Goal: Task Accomplishment & Management: Use online tool/utility

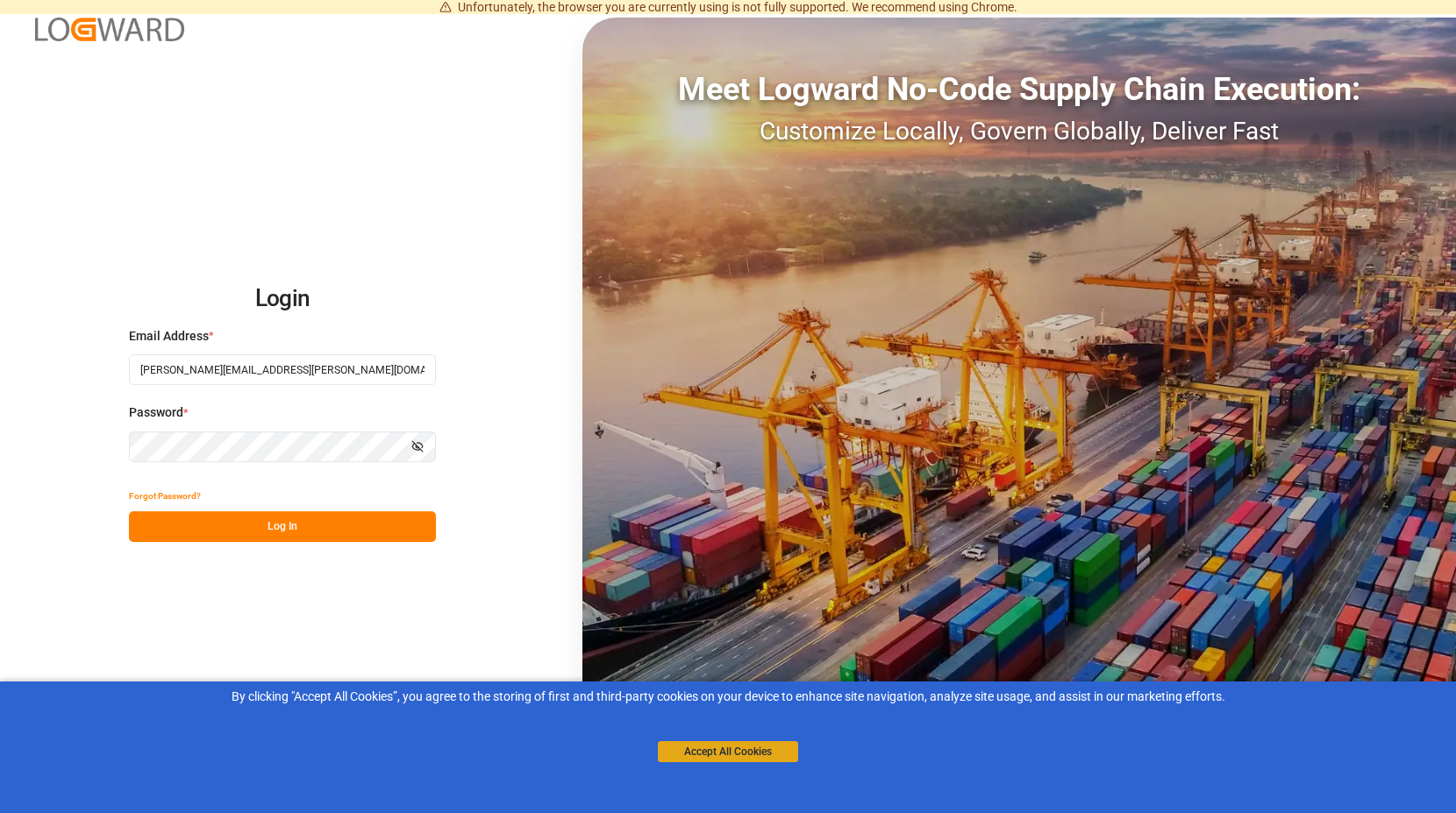
click at [700, 748] on button "Accept All Cookies" at bounding box center [727, 752] width 141 height 21
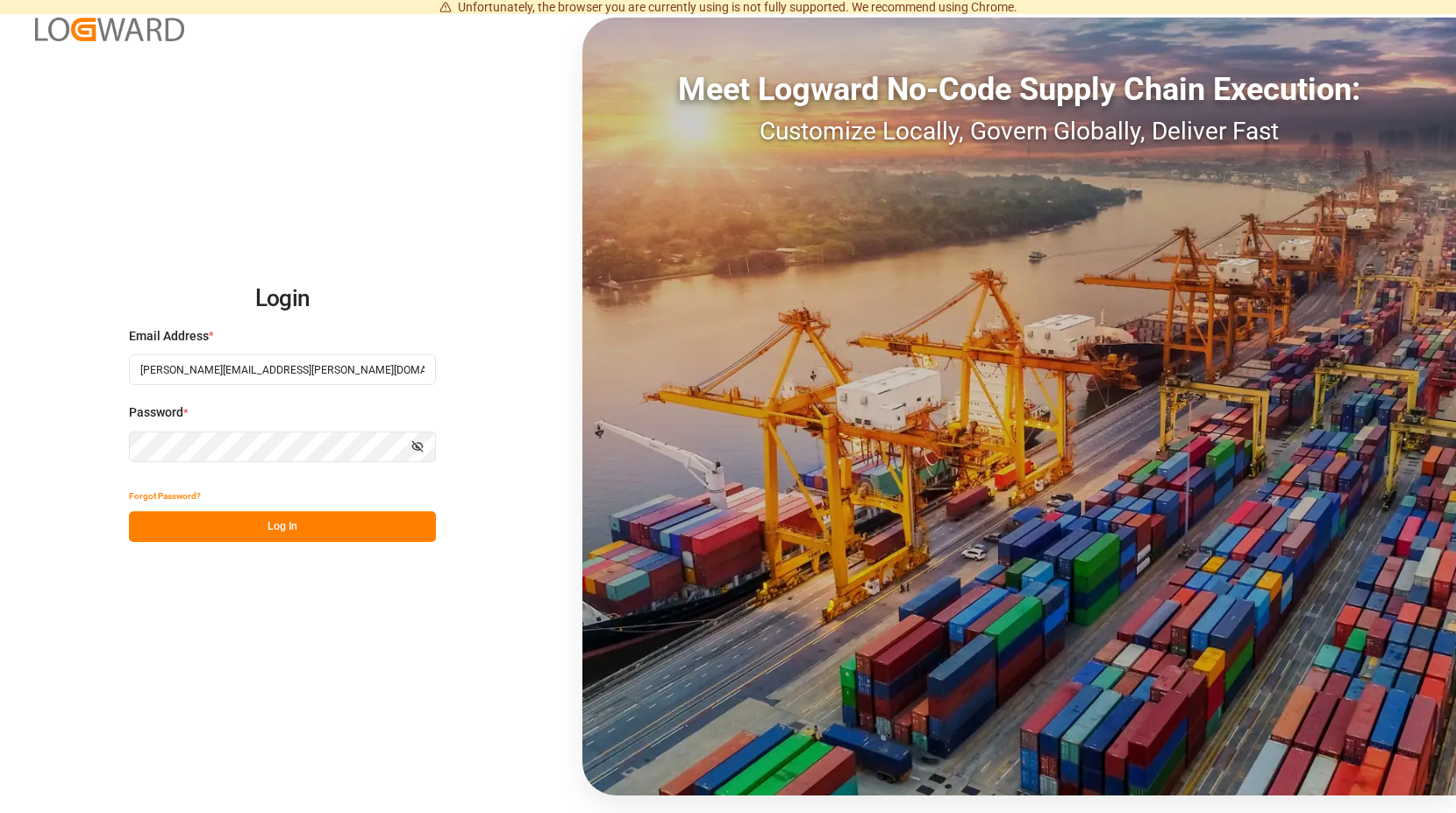
drag, startPoint x: 260, startPoint y: 521, endPoint x: 440, endPoint y: 225, distance: 346.4
click at [261, 518] on button "Log In" at bounding box center [282, 526] width 307 height 31
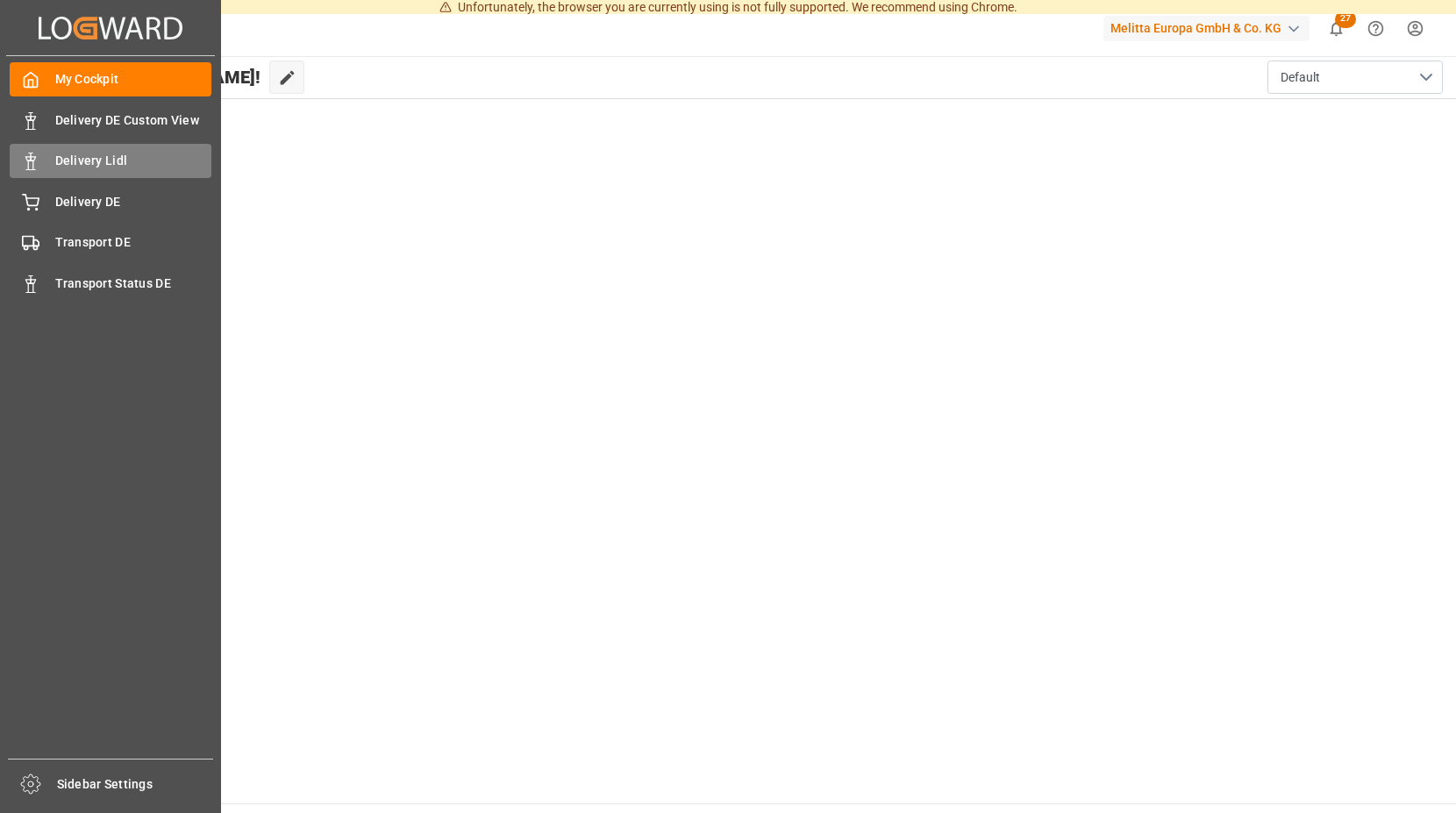
click at [151, 161] on span "Delivery Lidl" at bounding box center [133, 160] width 157 height 19
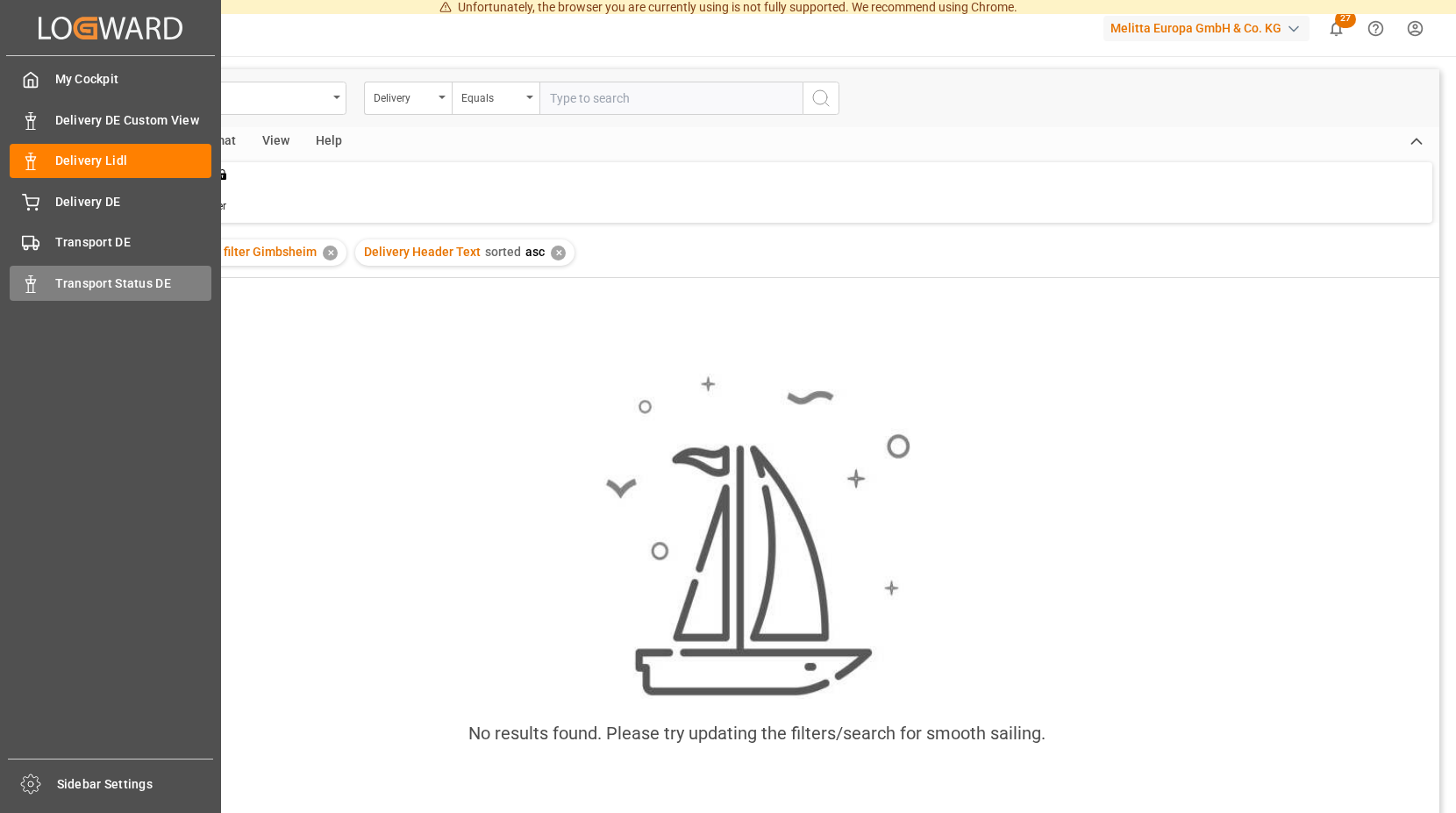
click at [33, 278] on icon at bounding box center [31, 284] width 18 height 18
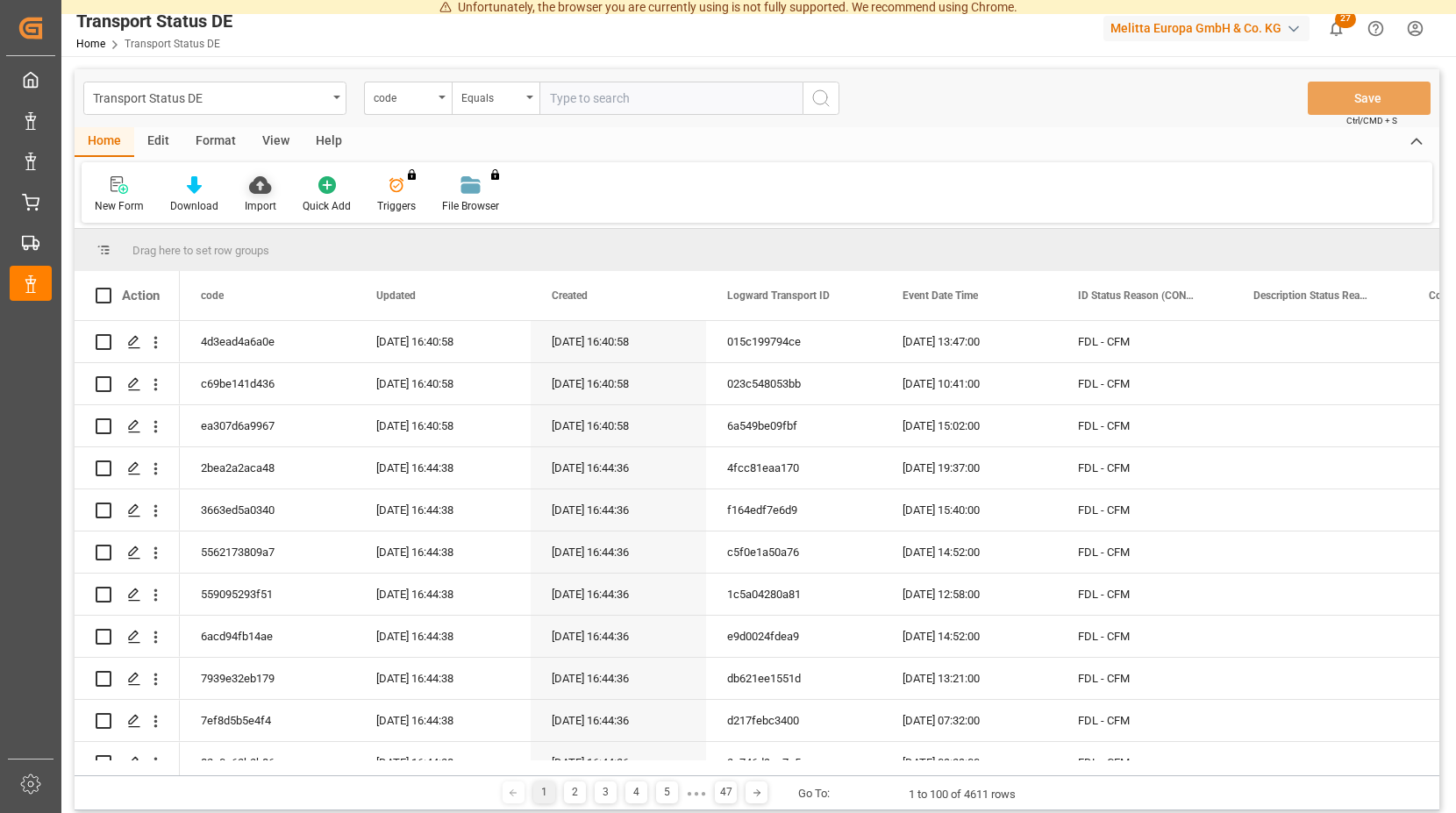
click at [257, 195] on div "Import" at bounding box center [260, 195] width 57 height 39
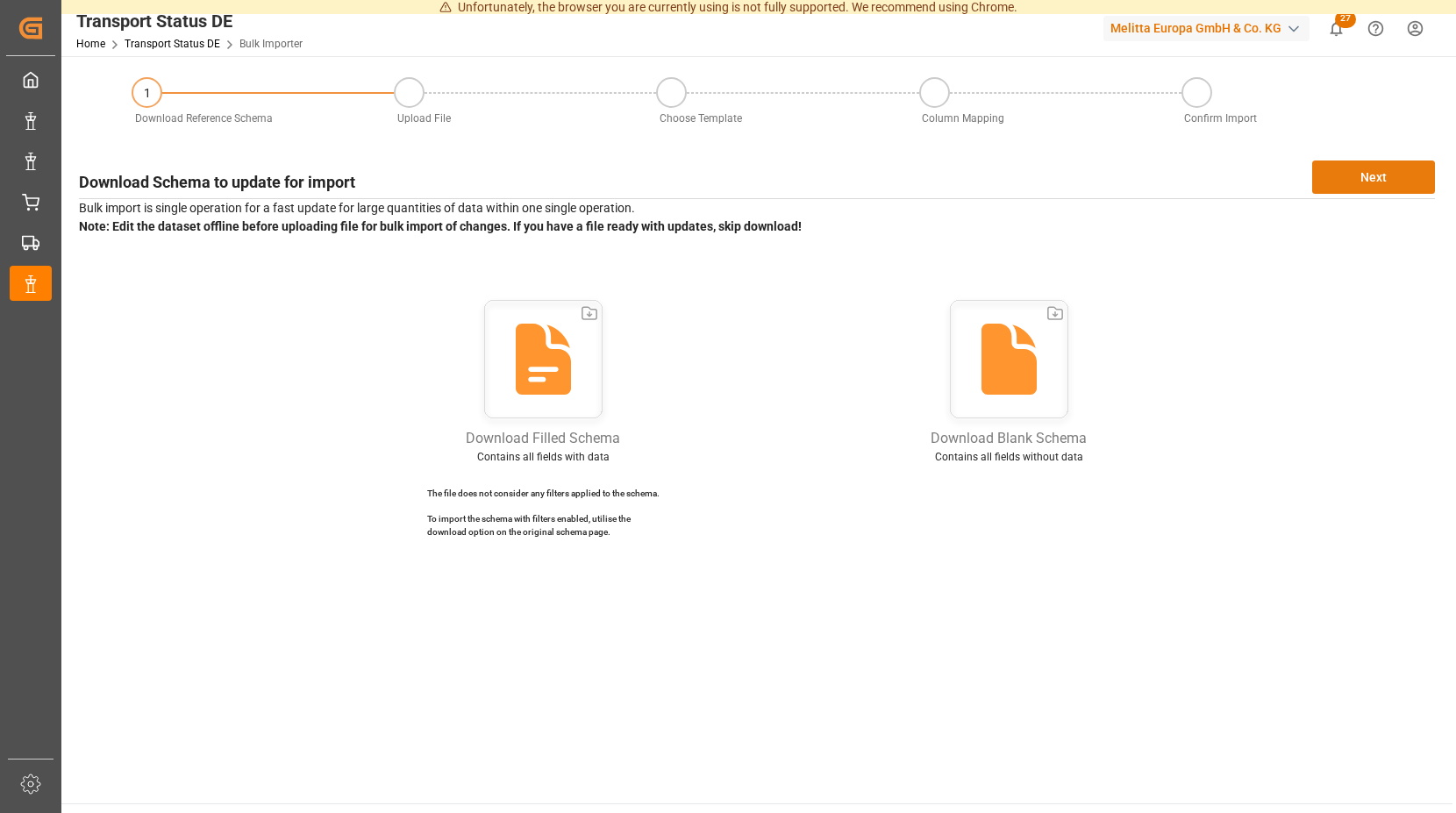
click at [1383, 170] on button "Next" at bounding box center [1373, 177] width 123 height 34
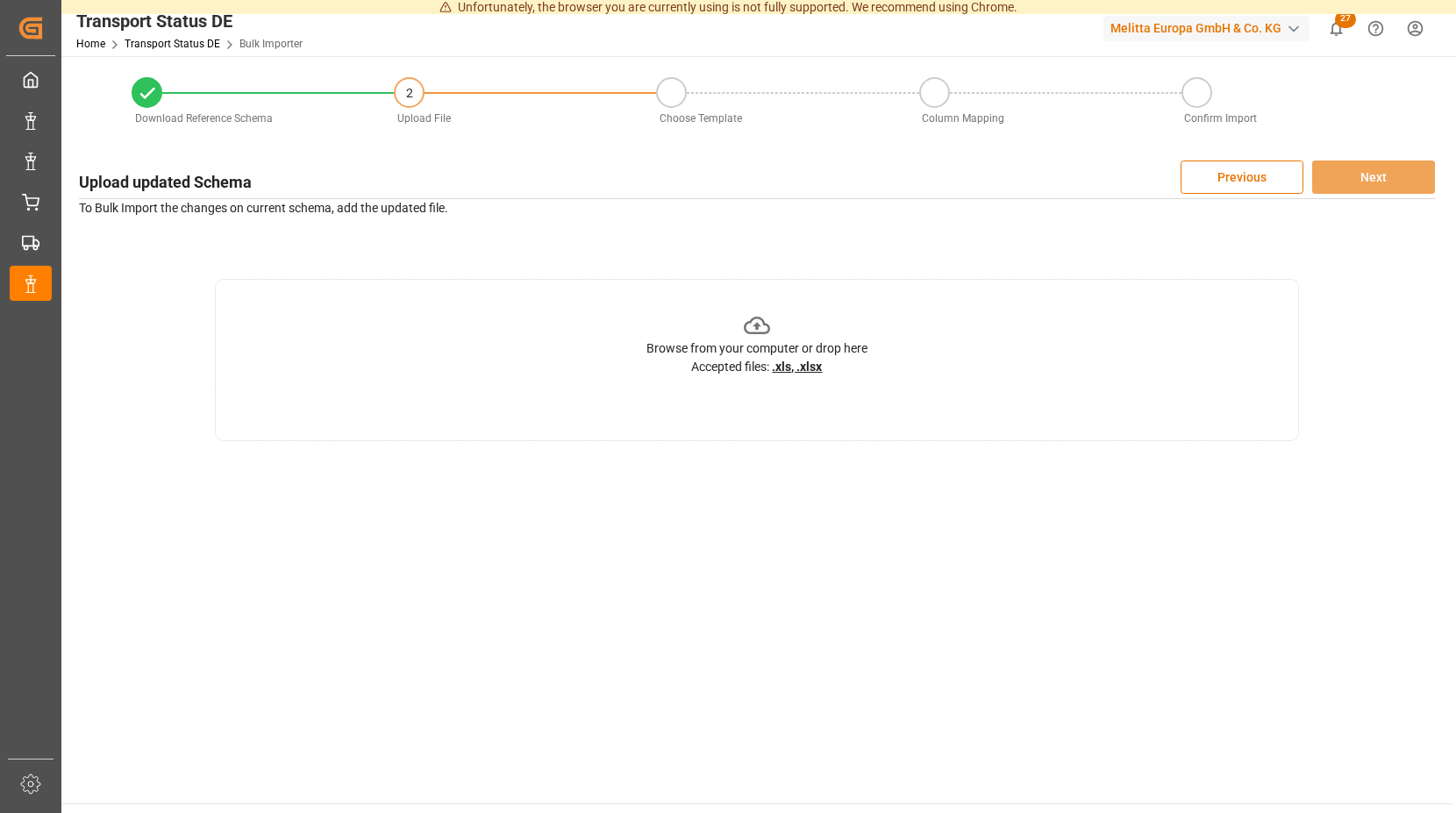
click at [754, 323] on icon at bounding box center [757, 326] width 27 height 27
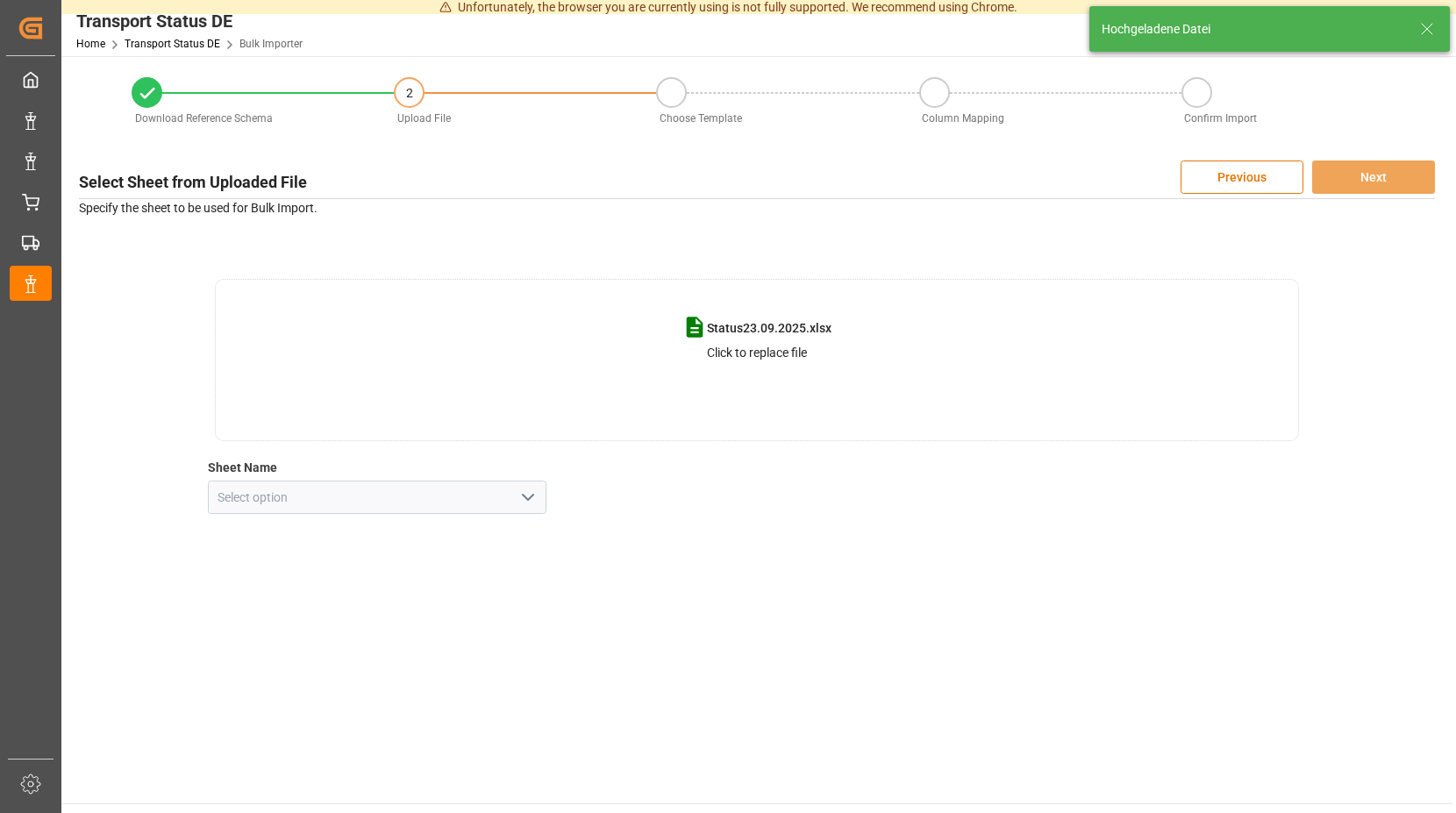
click at [530, 499] on polyline "open menu" at bounding box center [528, 497] width 11 height 5
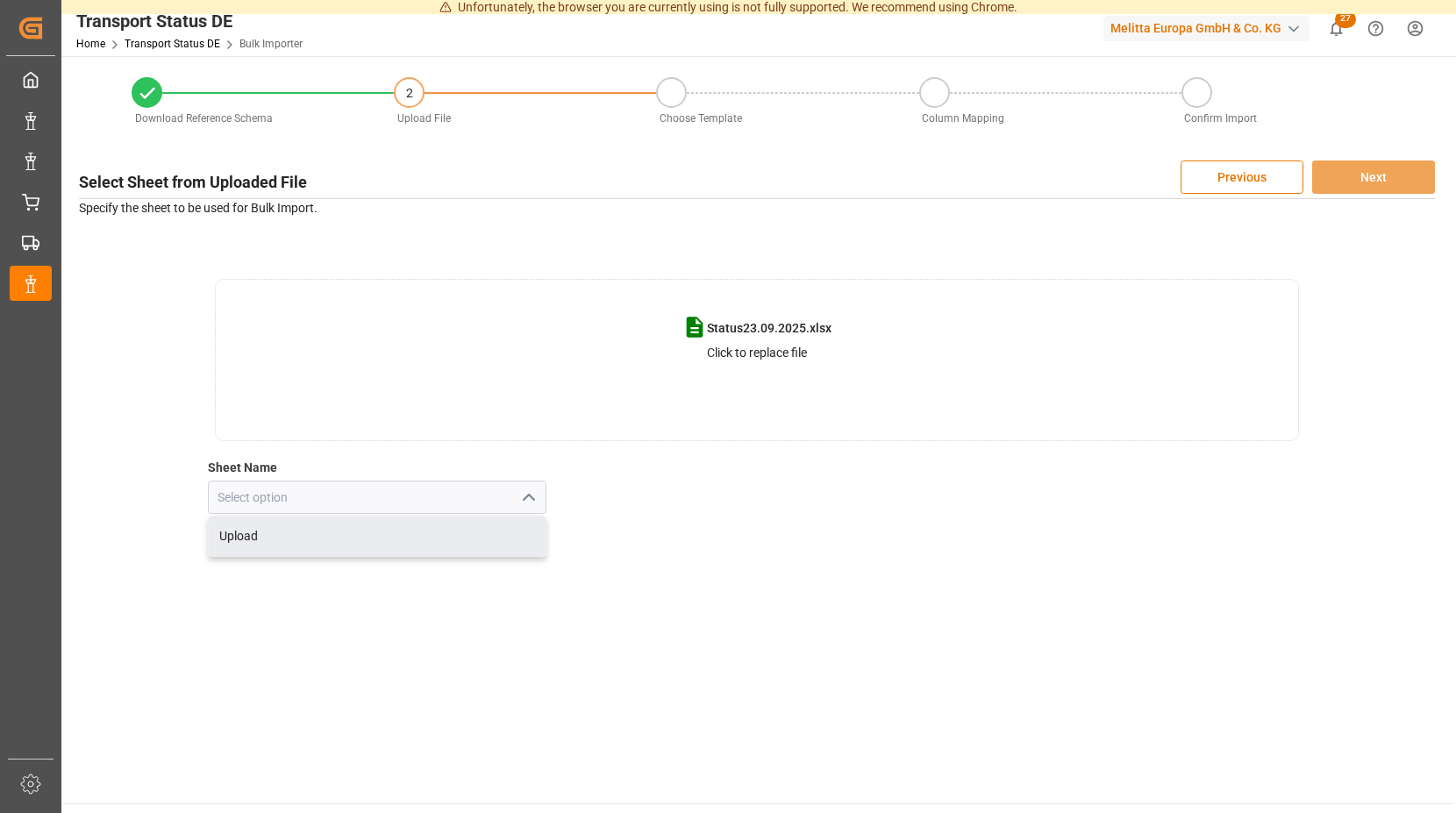
click at [255, 534] on div "Upload" at bounding box center [378, 536] width 338 height 40
type input "Upload"
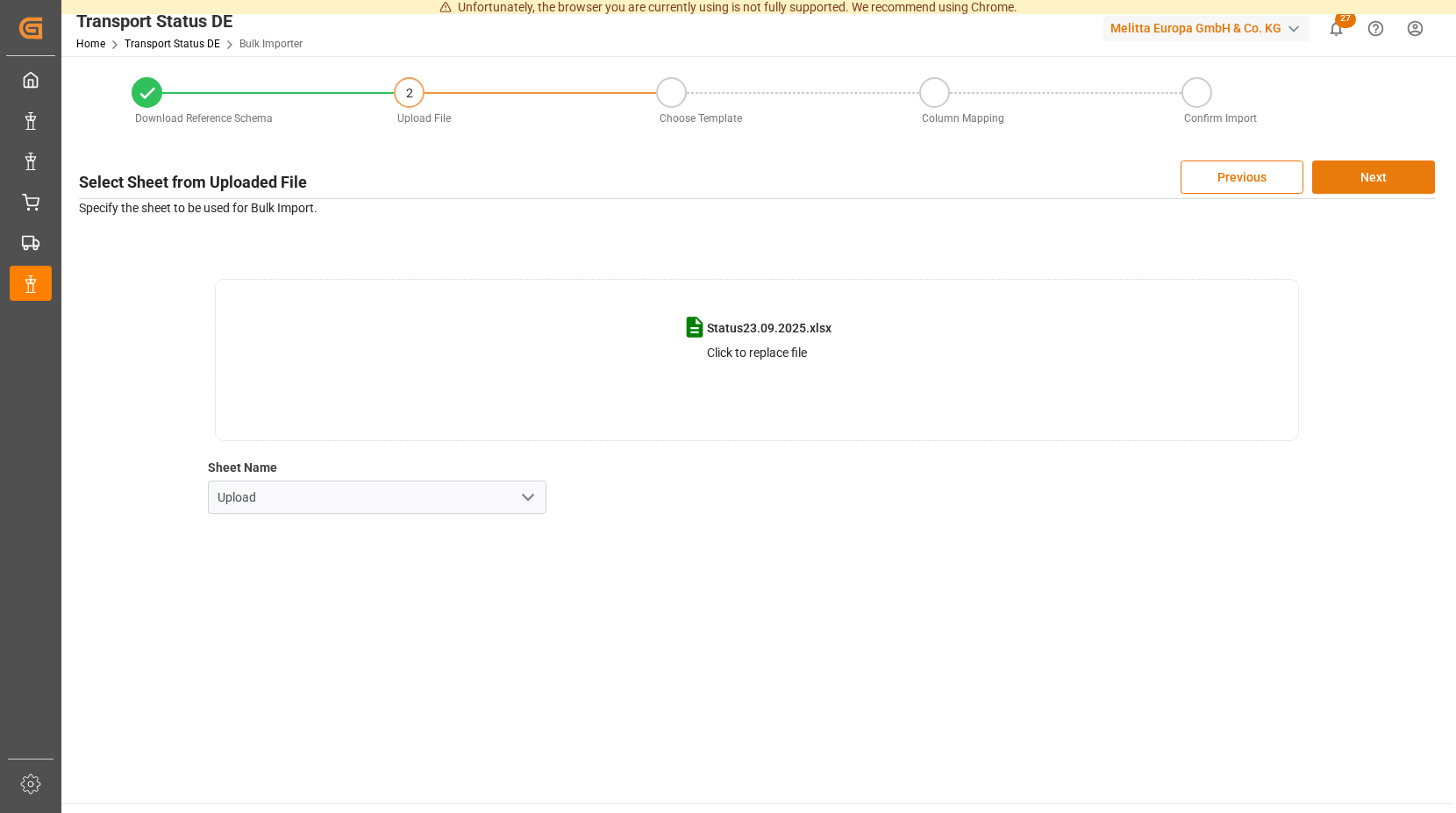
click at [1391, 182] on button "Next" at bounding box center [1373, 177] width 123 height 34
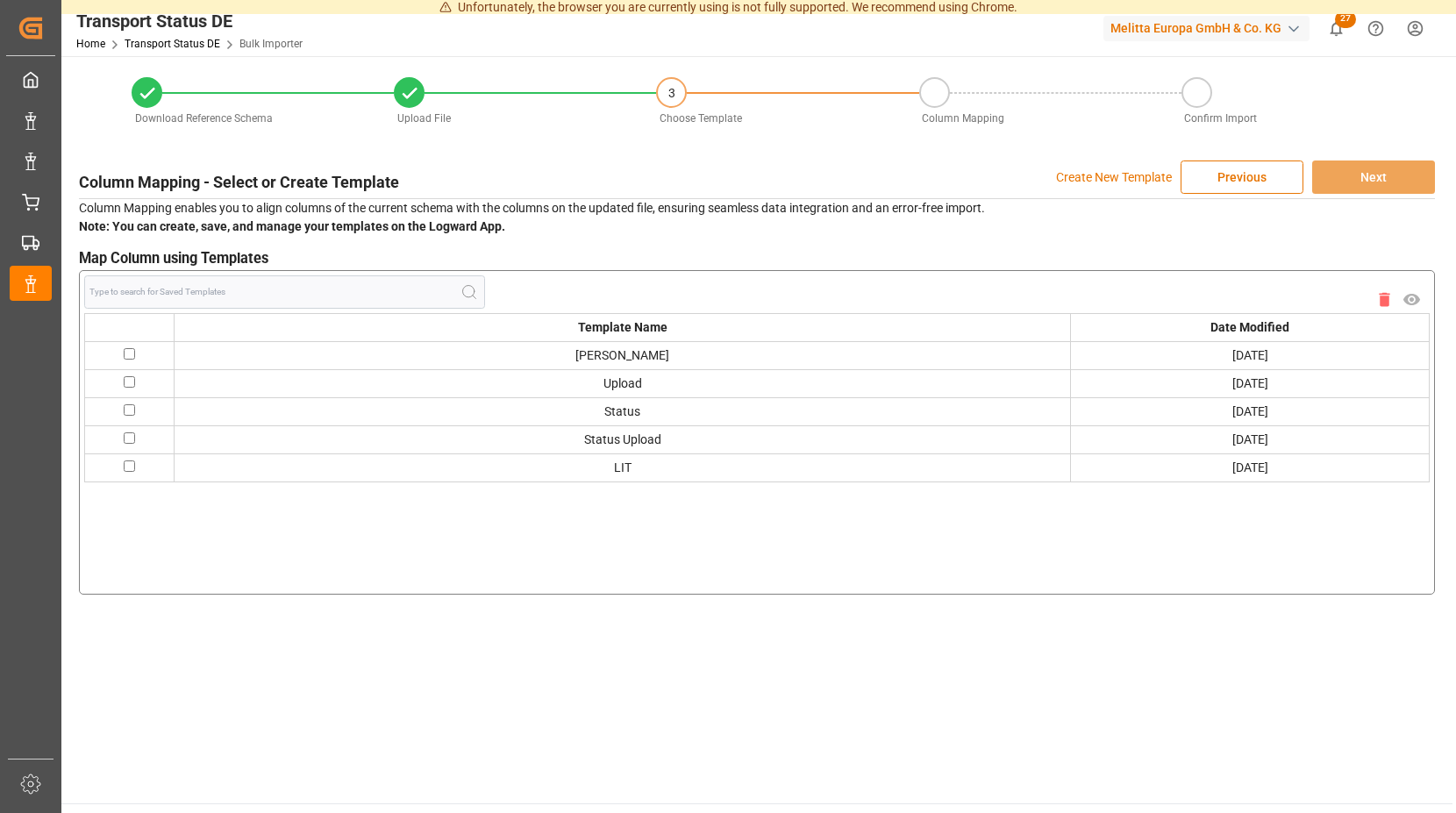
click at [126, 352] on input "checkbox" at bounding box center [129, 354] width 11 height 12
checkbox input "true"
click at [1391, 178] on button "Next" at bounding box center [1373, 177] width 123 height 34
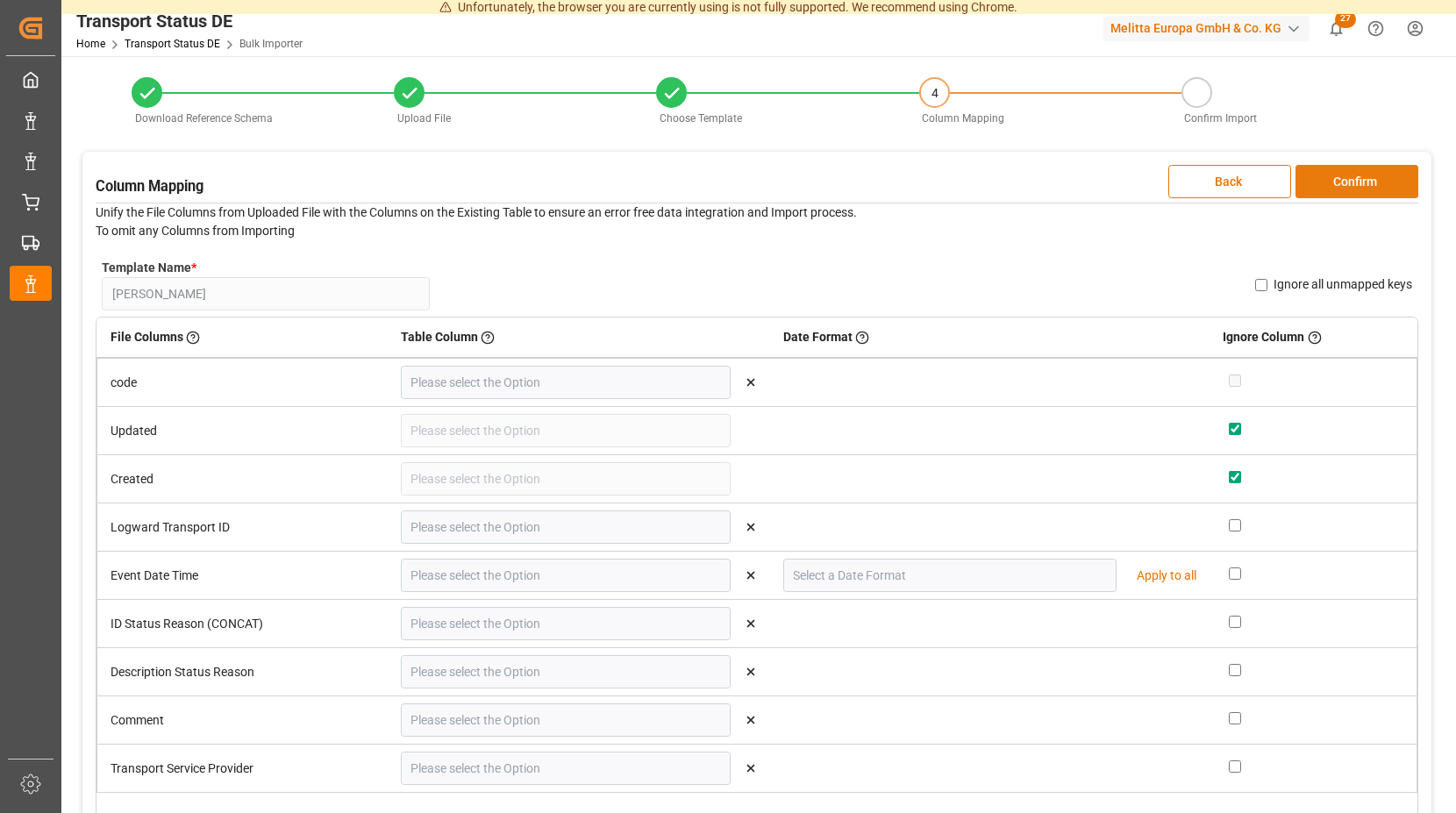
type input "code"
type input "Logward Transport ID"
type input "Event Date Time"
type input "DD.MM.YYYY"
type input "ID Status Reason (CONCAT)"
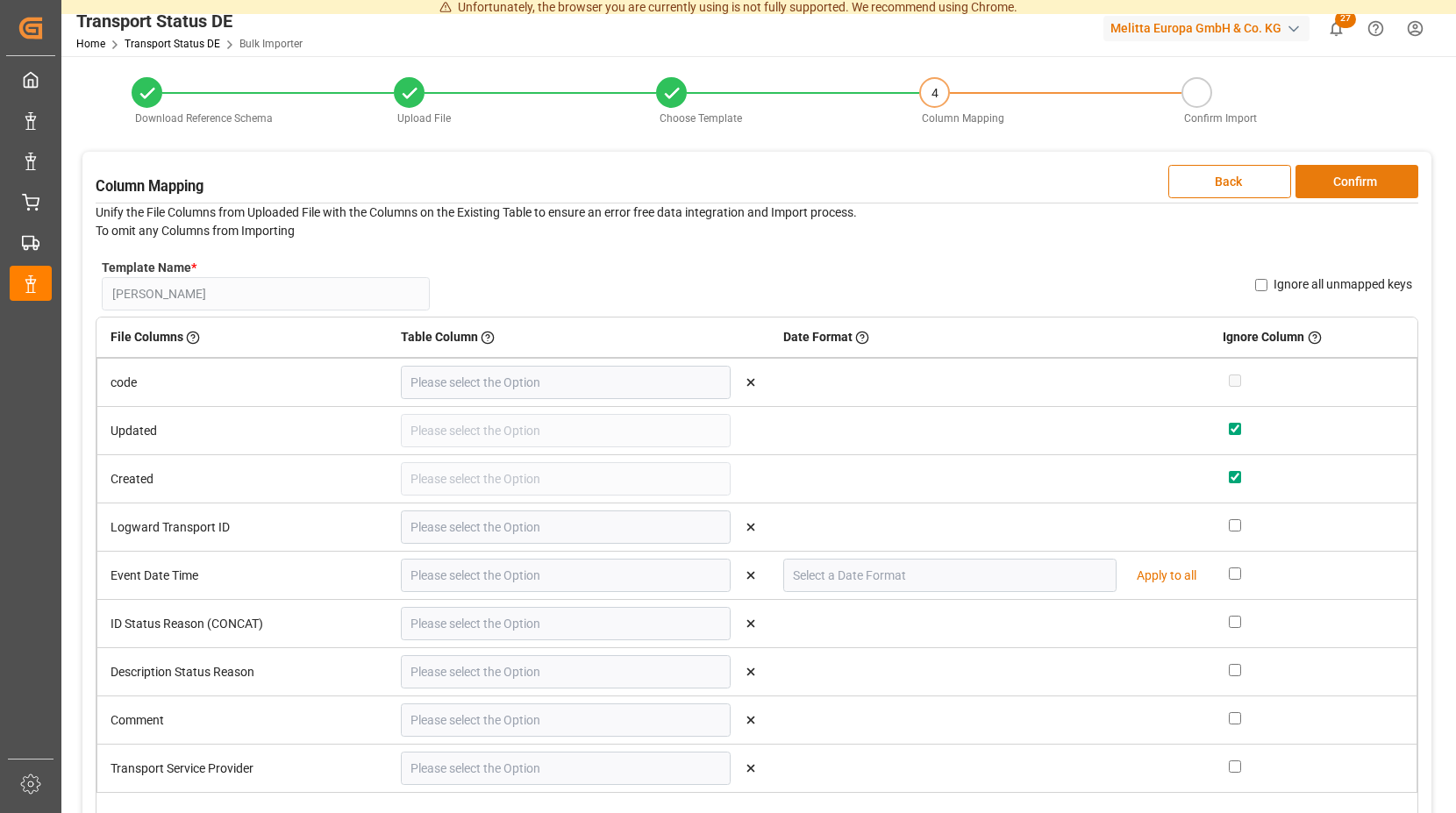
type input "Description Status Reason"
type input "Comment"
type input "Transport Service Provider"
click at [1323, 188] on button "Confirm" at bounding box center [1356, 181] width 123 height 34
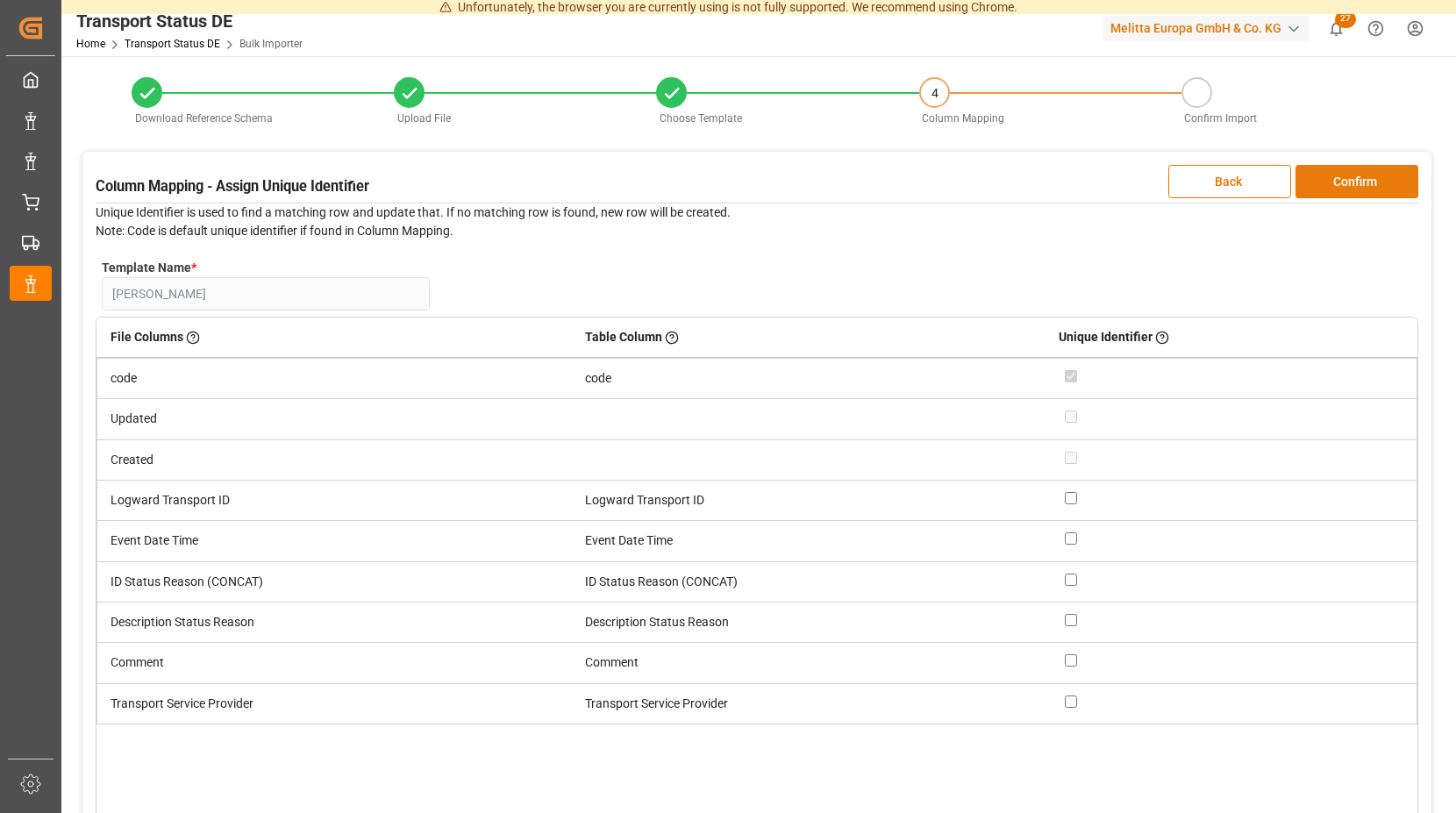
click at [1323, 187] on button "Confirm" at bounding box center [1356, 181] width 123 height 34
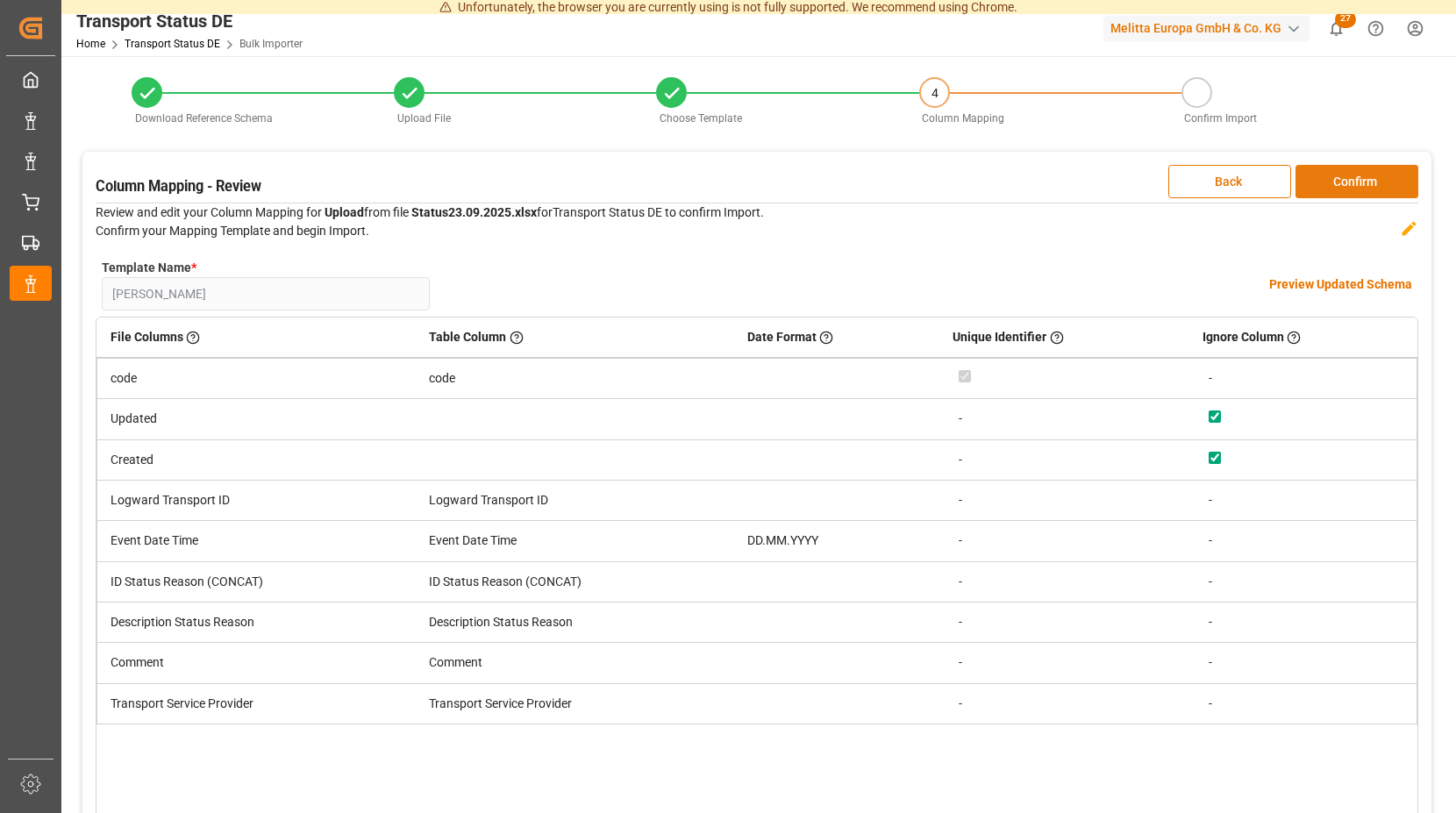
click at [1323, 187] on button "Confirm" at bounding box center [1356, 181] width 123 height 34
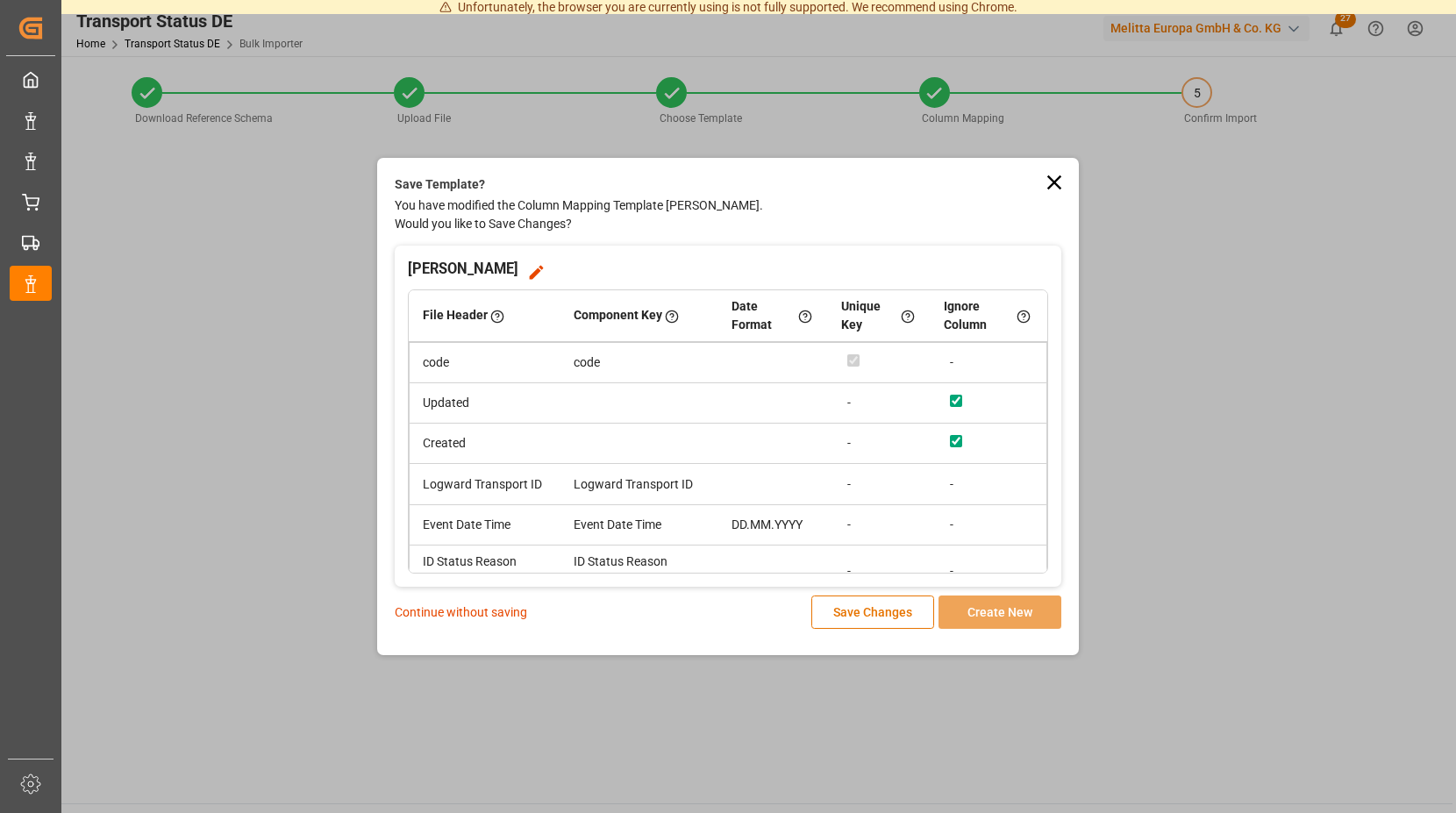
click at [491, 610] on p "Continue without saving" at bounding box center [461, 612] width 133 height 19
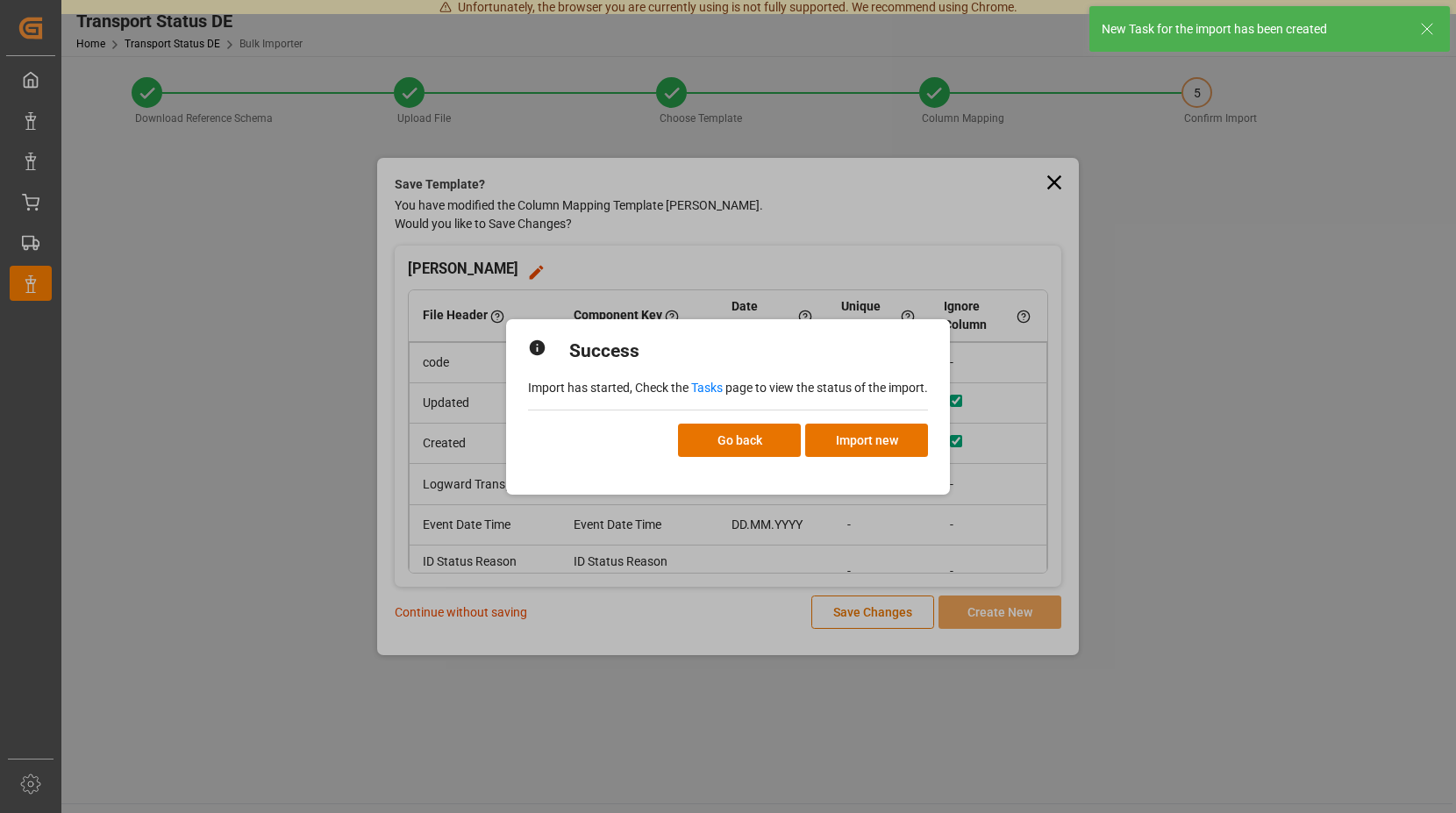
click at [710, 388] on link "Tasks" at bounding box center [707, 387] width 32 height 14
